Goal: Information Seeking & Learning: Check status

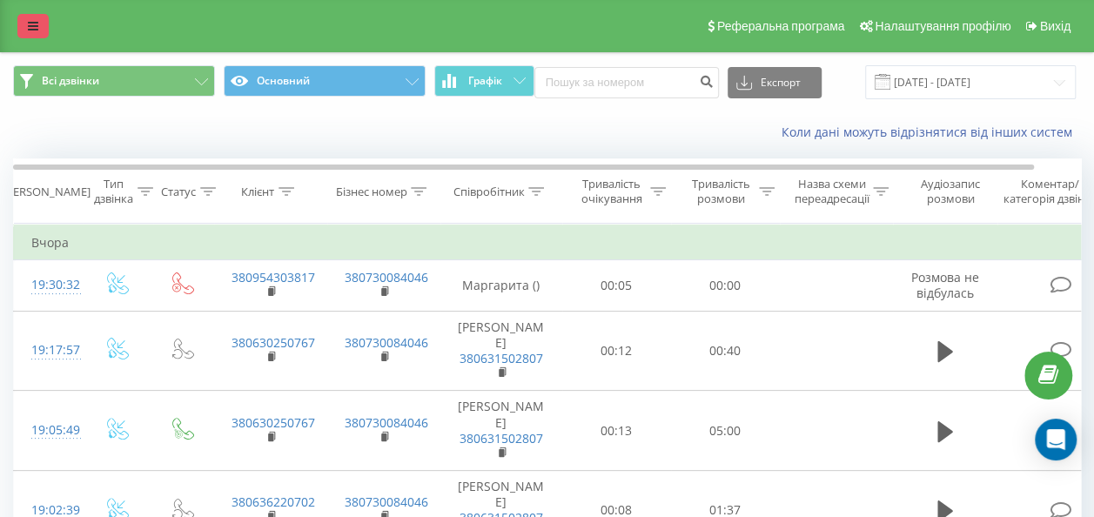
click at [40, 22] on link at bounding box center [32, 26] width 31 height 24
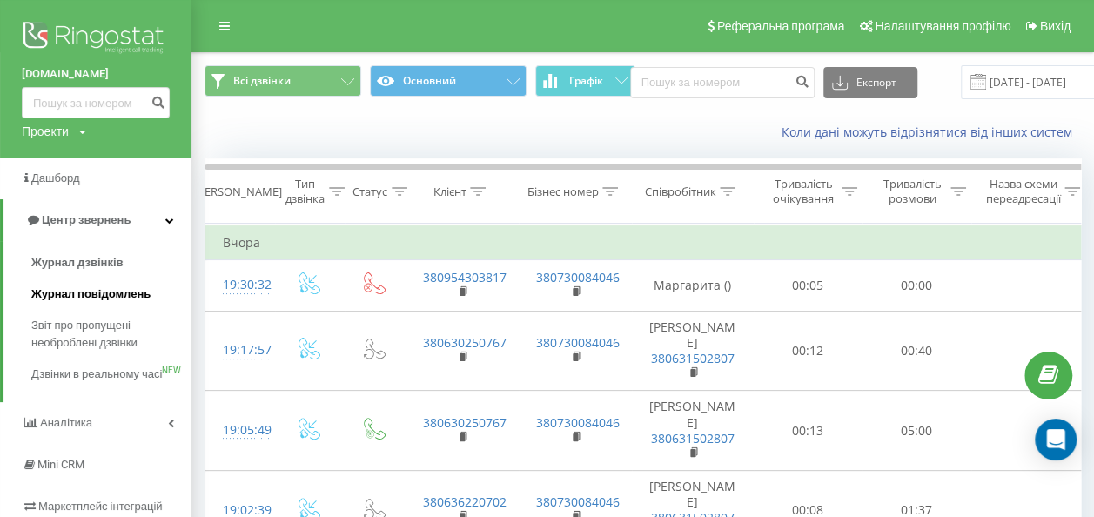
click at [105, 284] on link "Журнал повідомлень" at bounding box center [111, 294] width 160 height 31
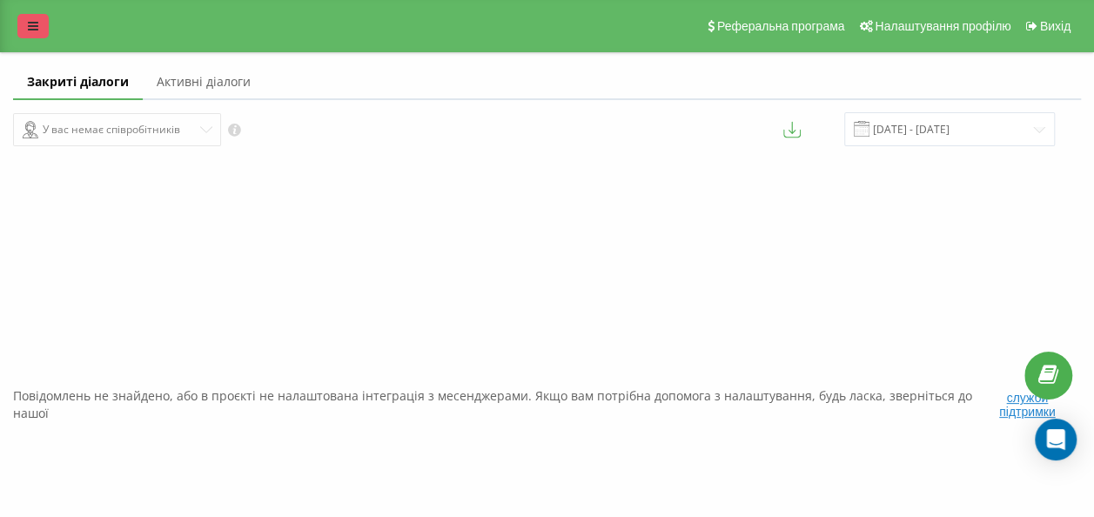
click at [36, 17] on div "Реферальна програма Налаштування профілю Вихід" at bounding box center [547, 26] width 1094 height 52
click at [29, 19] on link at bounding box center [32, 26] width 31 height 24
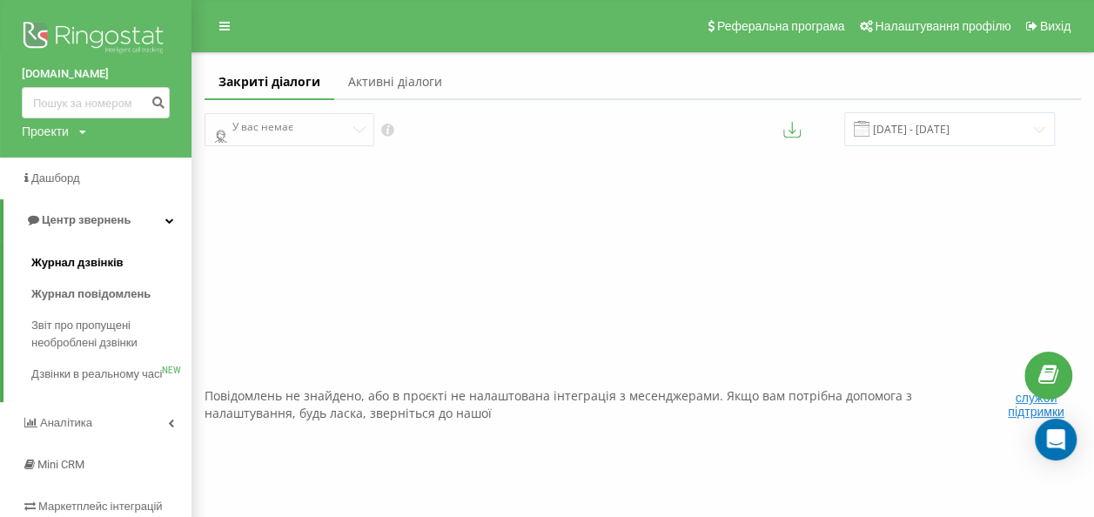
click at [116, 275] on link "Журнал дзвінків" at bounding box center [111, 262] width 160 height 31
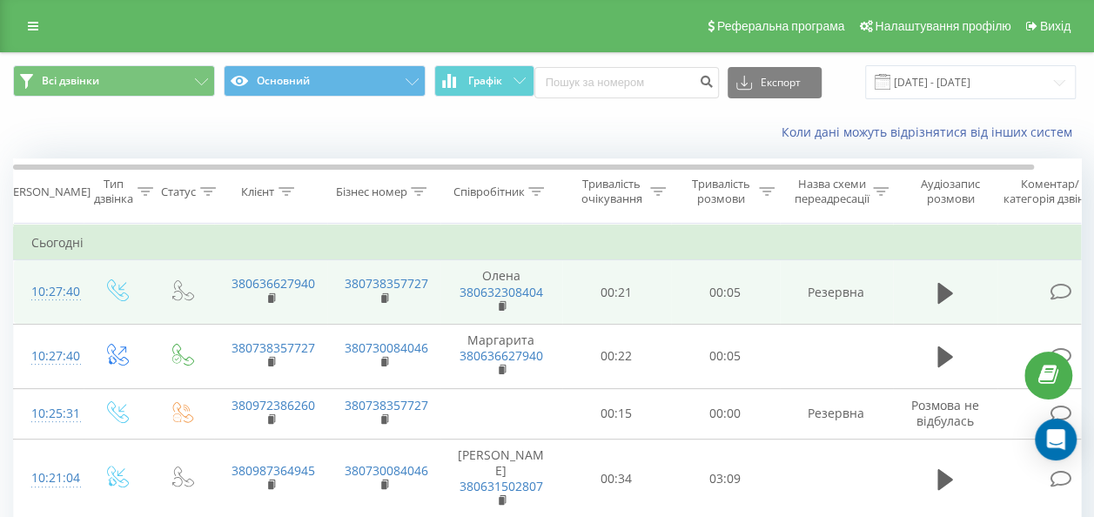
click at [914, 289] on td at bounding box center [945, 292] width 104 height 64
click at [937, 285] on icon at bounding box center [945, 292] width 16 height 21
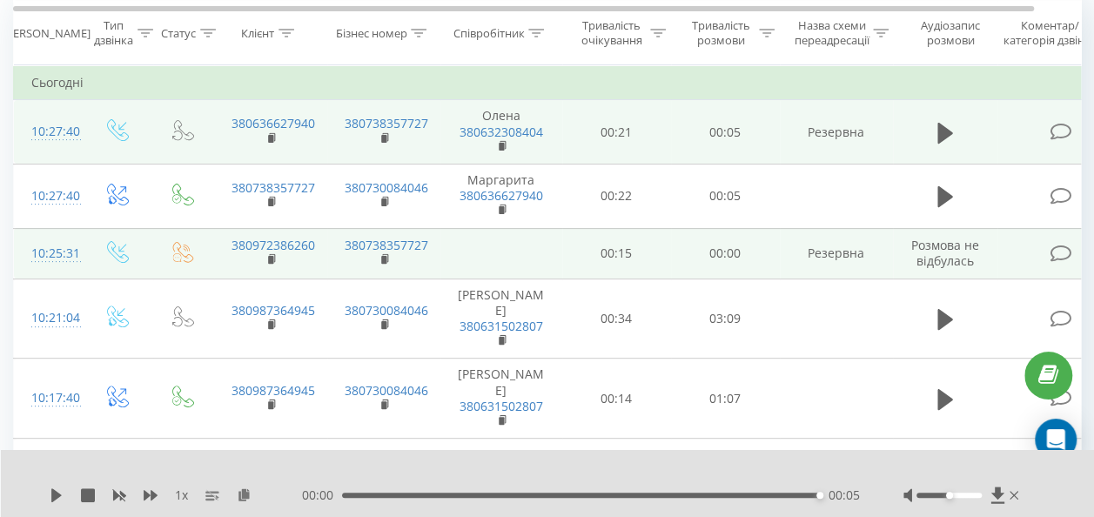
scroll to position [174, 0]
